Goal: Task Accomplishment & Management: Manage account settings

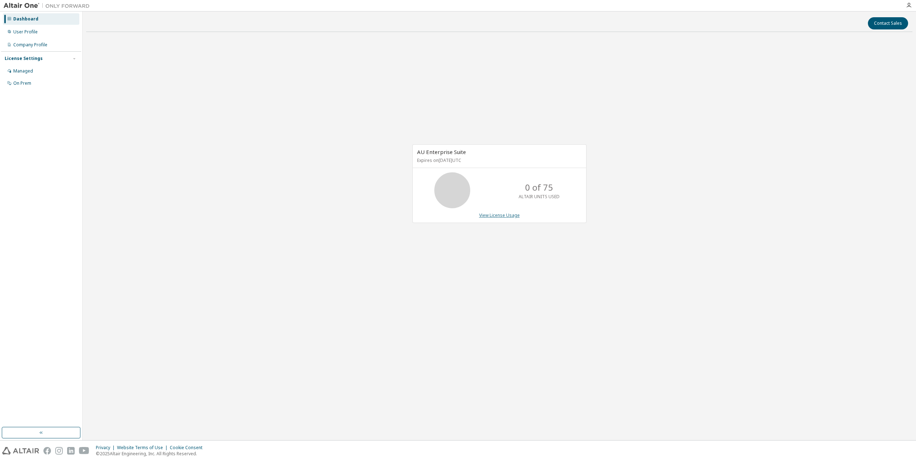
click at [498, 216] on link "View License Usage" at bounding box center [499, 215] width 41 height 6
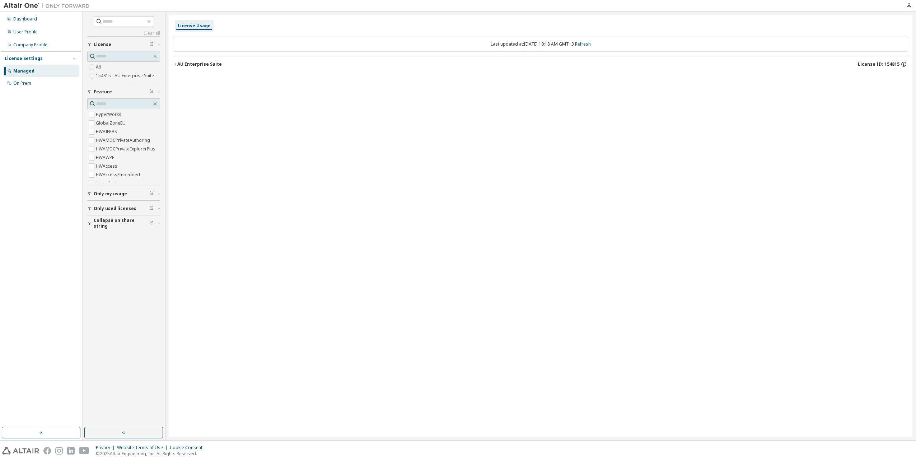
click at [905, 63] on icon "button" at bounding box center [904, 64] width 6 height 6
click at [805, 148] on div "License Usage Last updated at: Mon 2025-10-13 10:18 AM GMT+3 Refresh AU Enterpr…" at bounding box center [541, 226] width 744 height 422
click at [17, 16] on div "Dashboard" at bounding box center [25, 19] width 24 height 6
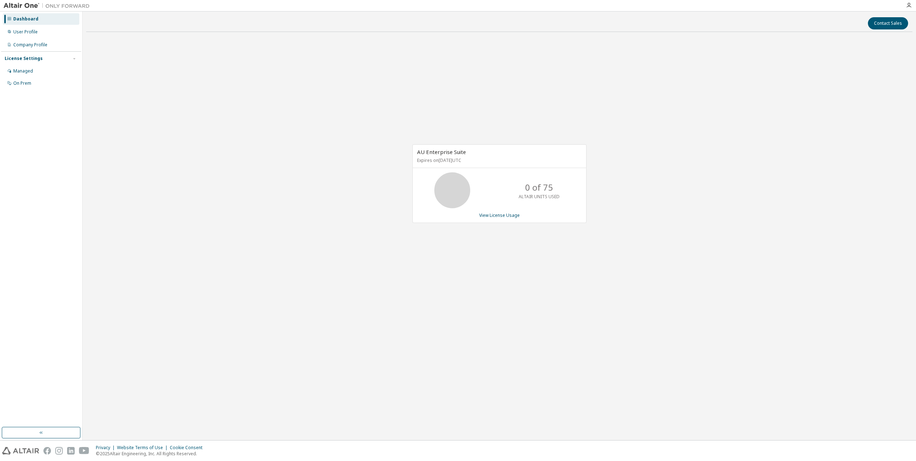
click at [457, 198] on icon at bounding box center [453, 190] width 18 height 18
click at [34, 34] on div "User Profile" at bounding box center [25, 32] width 24 height 6
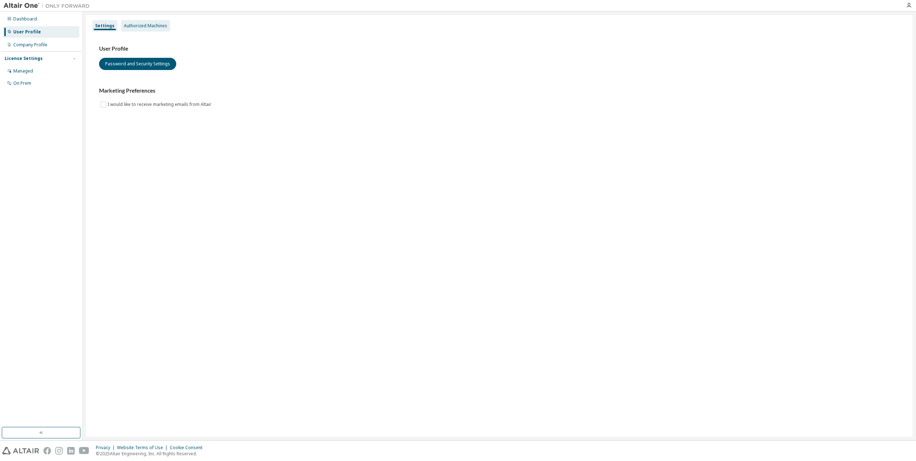
click at [133, 25] on div "Authorized Machines" at bounding box center [145, 26] width 43 height 6
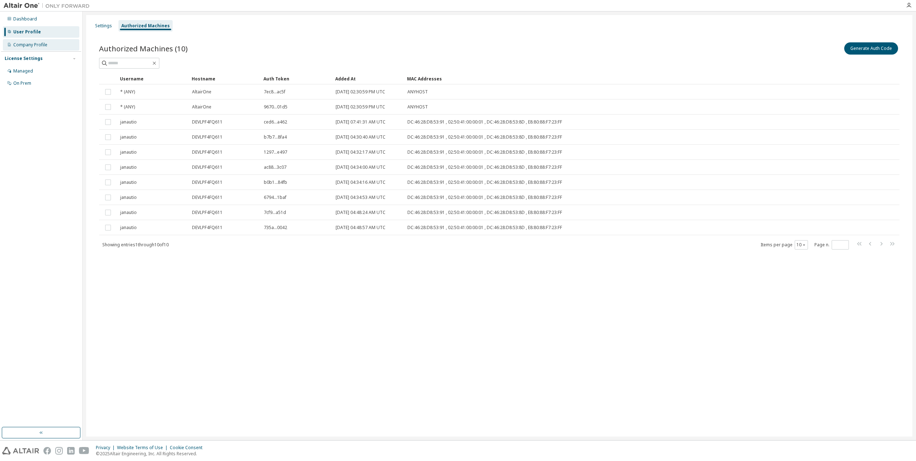
click at [40, 41] on div "Company Profile" at bounding box center [41, 44] width 76 height 11
